Goal: Information Seeking & Learning: Learn about a topic

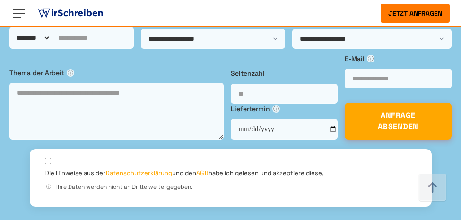
scroll to position [241, 0]
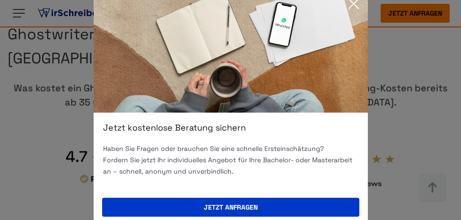
scroll to position [8480, 0]
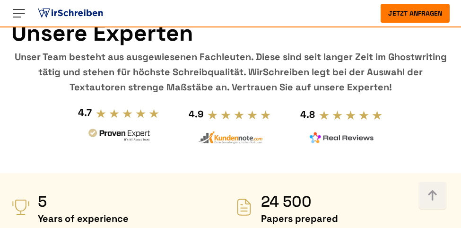
scroll to position [363, 0]
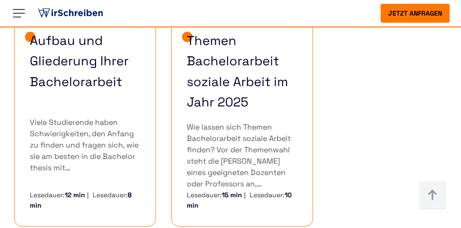
scroll to position [817, 0]
